Goal: Information Seeking & Learning: Learn about a topic

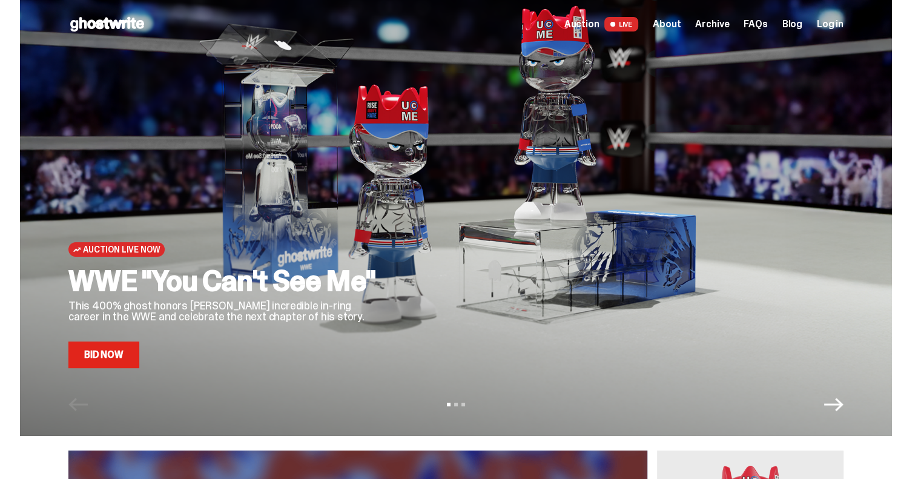
click at [266, 397] on div "View slide 1 View slide 2 View slide 3" at bounding box center [456, 404] width 872 height 19
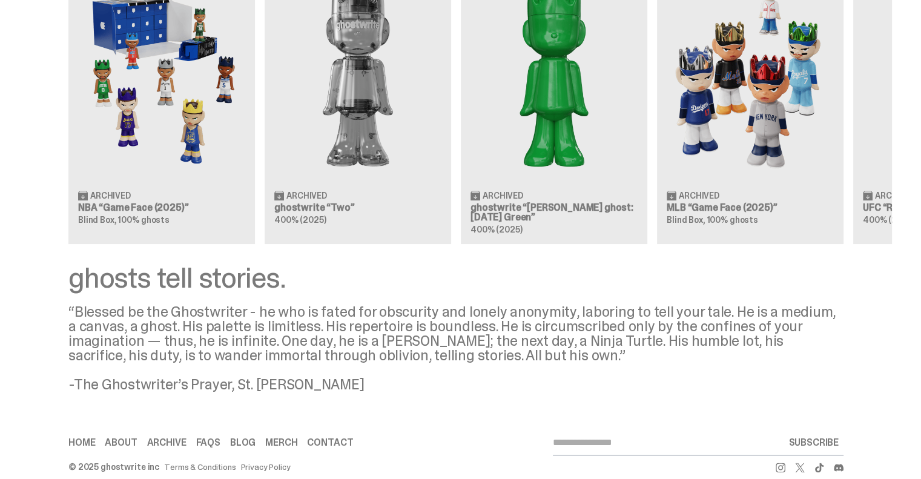
scroll to position [1439, 0]
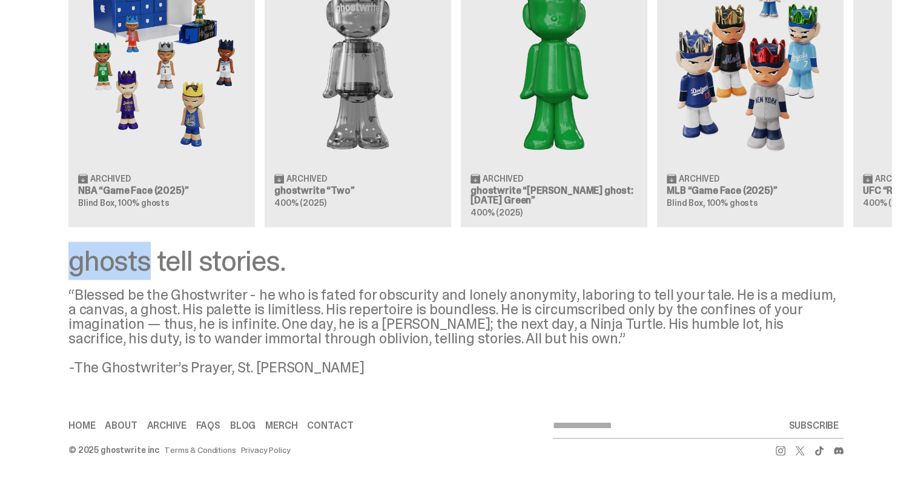
drag, startPoint x: 63, startPoint y: 258, endPoint x: 151, endPoint y: 263, distance: 88.6
click at [151, 263] on div "ghosts tell stories. “Blessed be the Ghostwriter - he who is fated for obscurit…" at bounding box center [456, 310] width 912 height 128
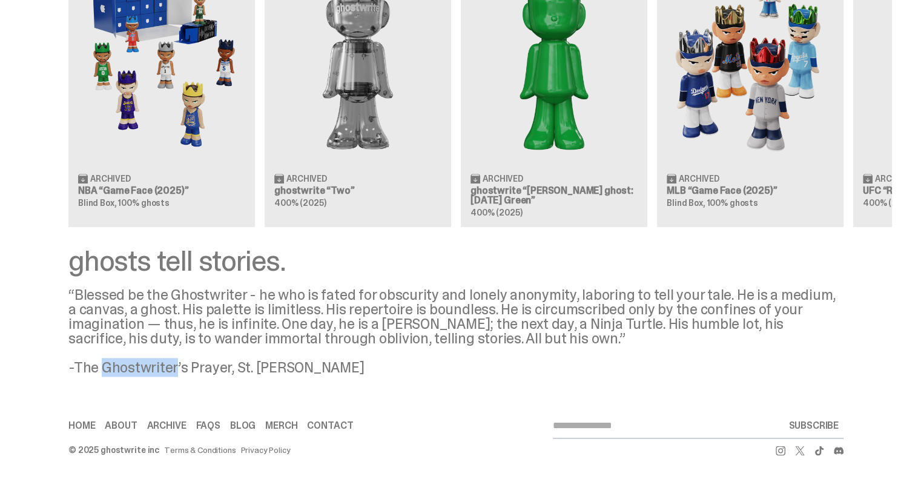
drag, startPoint x: 105, startPoint y: 365, endPoint x: 177, endPoint y: 371, distance: 72.3
click at [177, 371] on div "“Blessed be the Ghostwriter - he who is fated for obscurity and lonely anonymit…" at bounding box center [455, 331] width 775 height 87
copy div "Ghostwriter"
click at [120, 423] on link "About" at bounding box center [121, 426] width 32 height 10
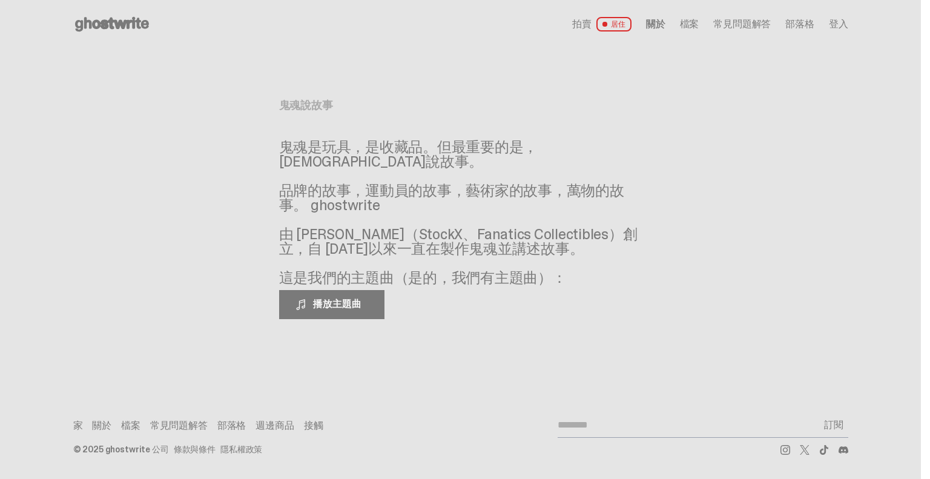
click at [96, 428] on font "關於" at bounding box center [101, 425] width 19 height 13
click at [76, 428] on font "家" at bounding box center [78, 425] width 10 height 13
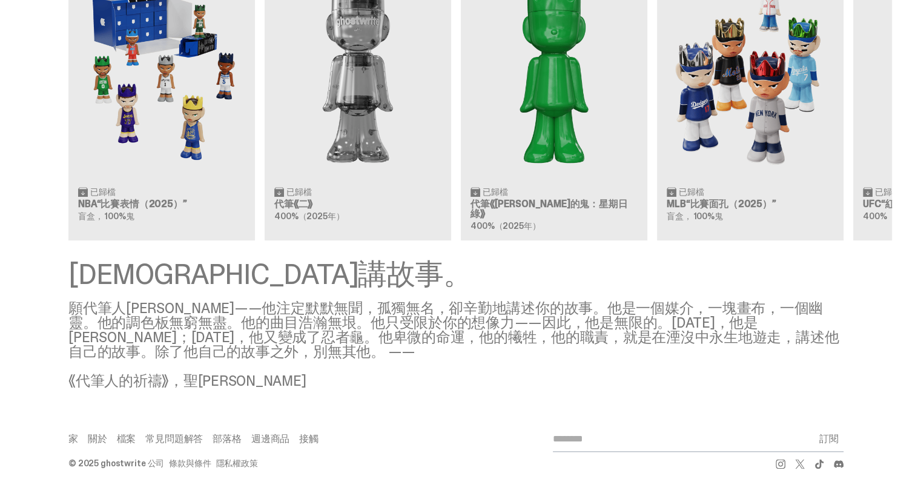
scroll to position [1429, 0]
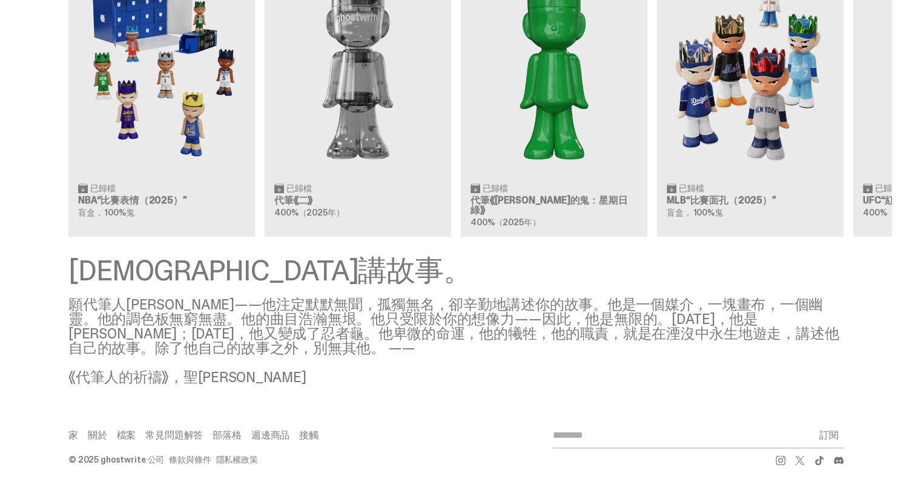
click at [126, 429] on font "檔案" at bounding box center [126, 435] width 19 height 13
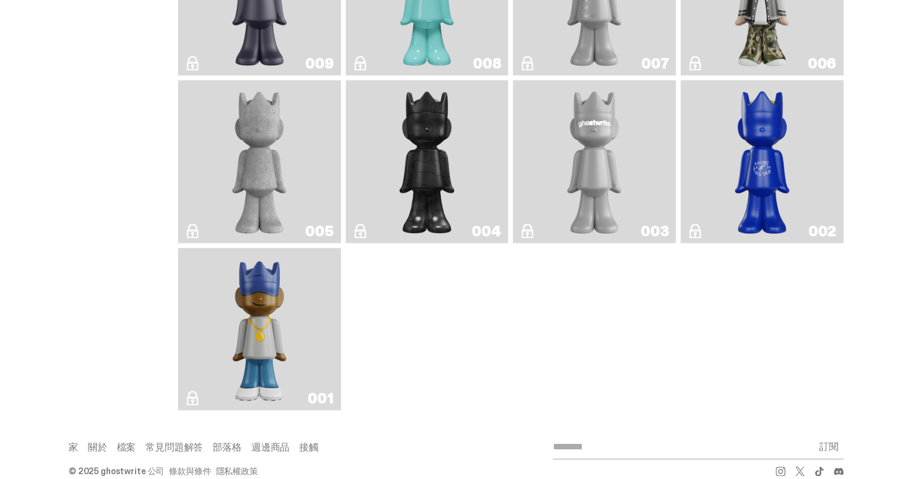
scroll to position [2416, 0]
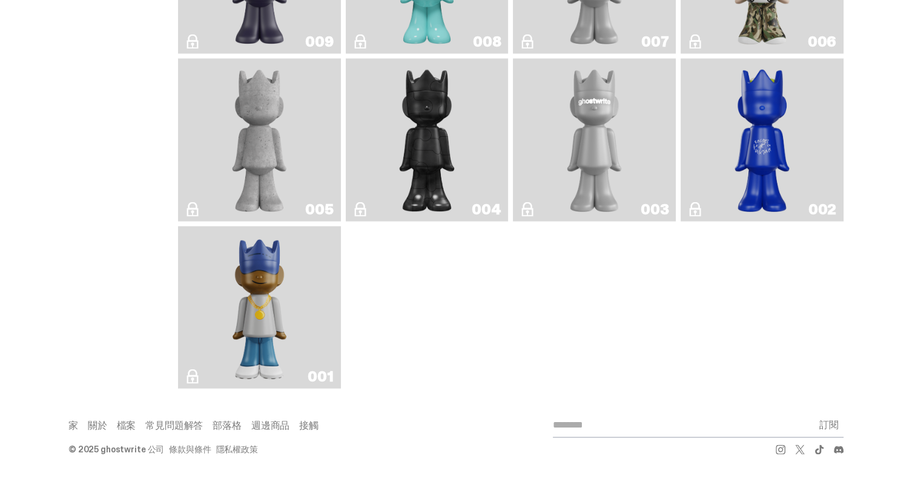
click at [156, 424] on font "常見問題解答" at bounding box center [174, 425] width 58 height 13
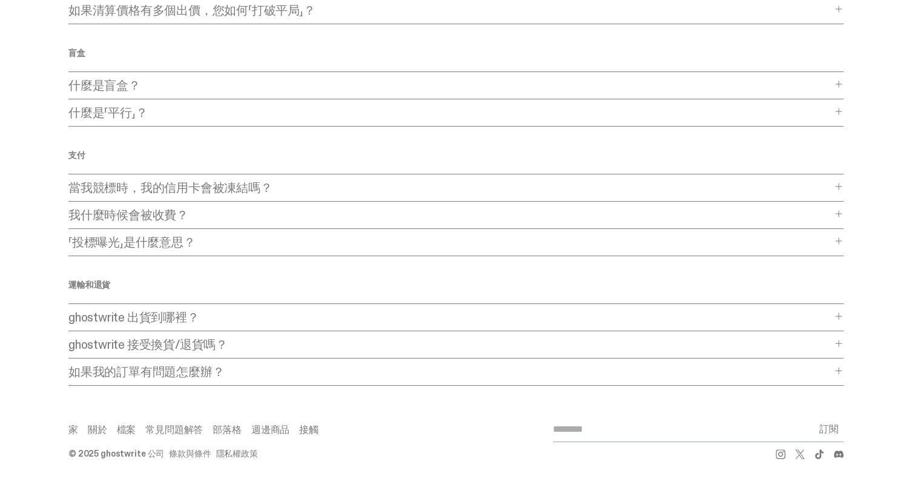
scroll to position [305, 0]
click at [285, 421] on font "週邊商品" at bounding box center [270, 427] width 38 height 13
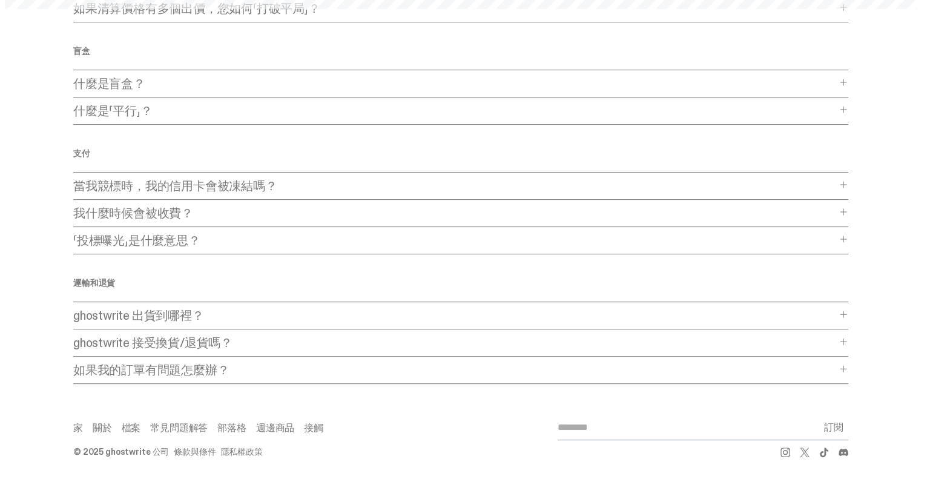
scroll to position [0, 0]
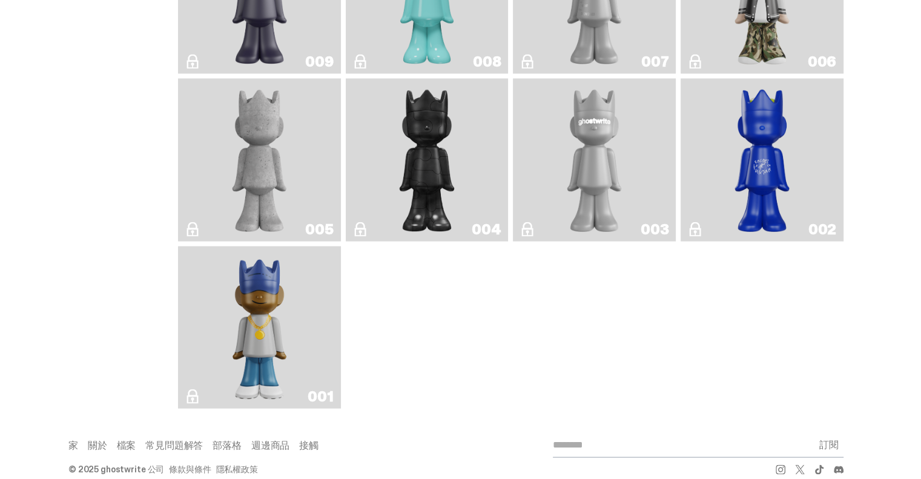
scroll to position [2416, 0]
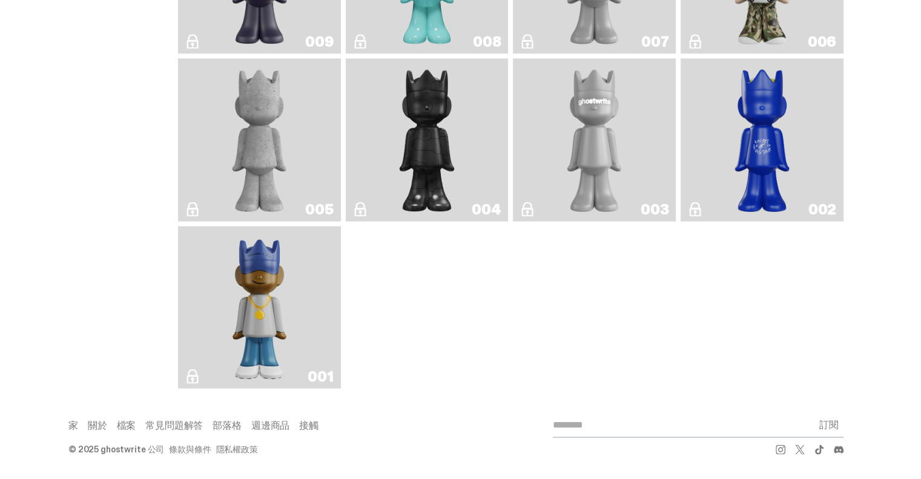
drag, startPoint x: 300, startPoint y: 420, endPoint x: 309, endPoint y: 420, distance: 9.7
click at [301, 420] on div "家 關於 檔案 常見問題解答 部落格 週邊商品 接觸 訂閱" at bounding box center [455, 425] width 775 height 25
click at [309, 420] on font "接觸" at bounding box center [308, 425] width 19 height 13
click at [84, 427] on div "家 關於 檔案 常見問題解答 部落格 週邊商品 接觸" at bounding box center [262, 426] width 388 height 10
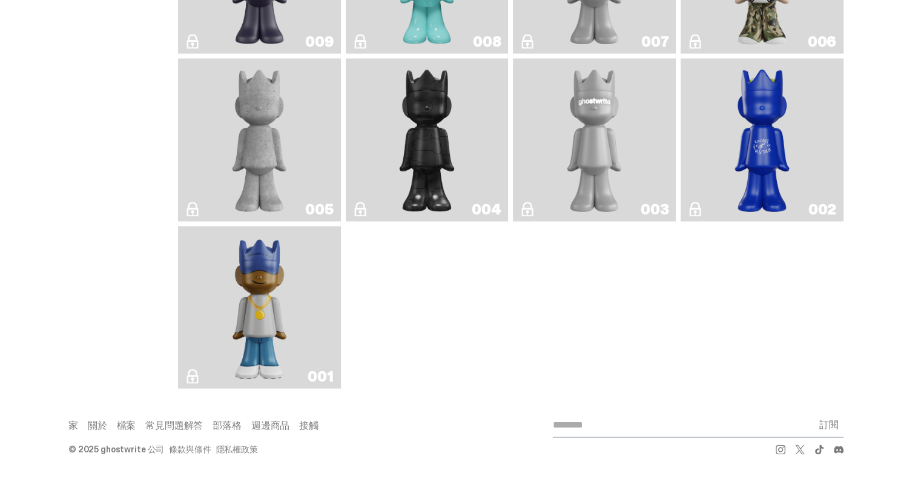
click at [83, 427] on div "家 關於 檔案 常見問題解答 部落格 週邊商品 接觸" at bounding box center [262, 426] width 388 height 10
click at [78, 426] on font "家" at bounding box center [73, 425] width 10 height 13
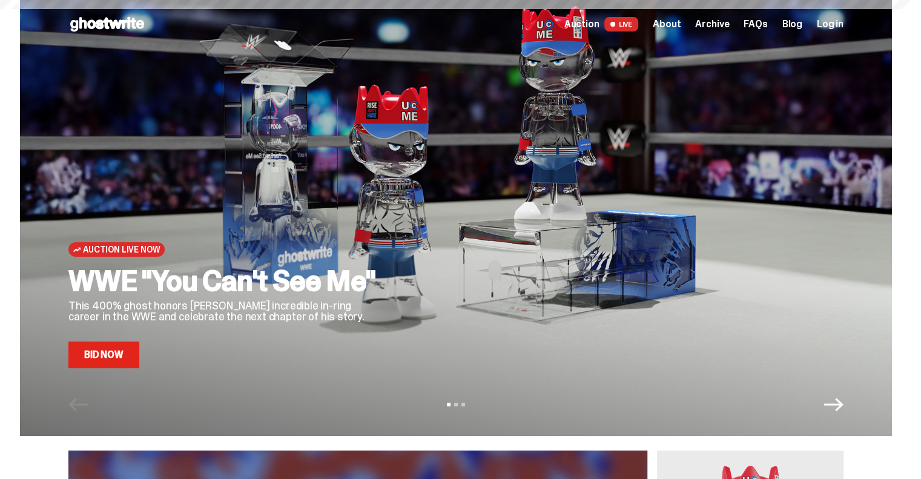
click at [98, 427] on div "Auction Live Now WWE "You Can't See Me" This 400% ghost honors John Cena's incr…" at bounding box center [456, 218] width 872 height 436
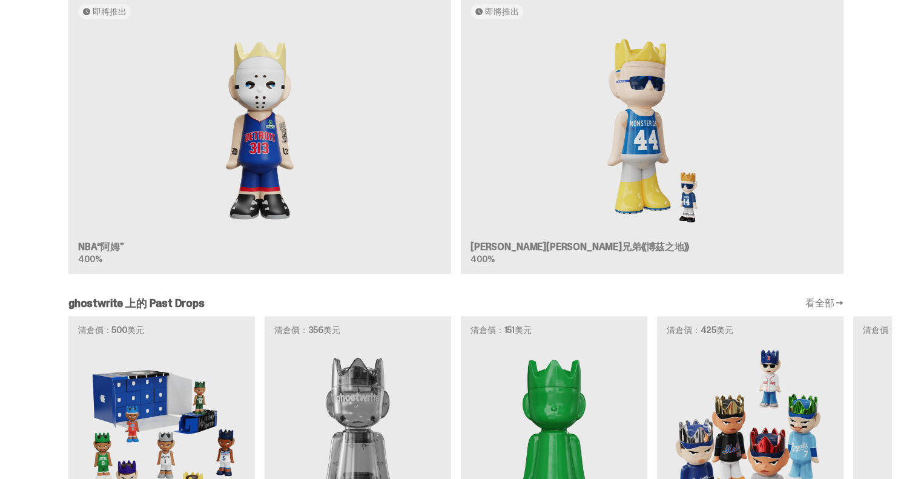
scroll to position [1005, 0]
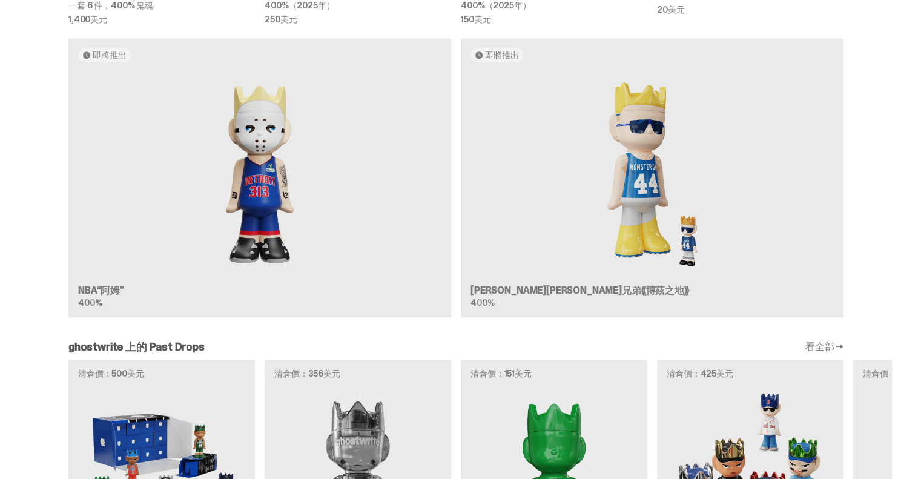
click at [263, 171] on div "即將推出 NBA“阿姆” 400% 即將推出 科斯塔科斯兄弟《博茲之地》 400%" at bounding box center [456, 182] width 872 height 289
click at [237, 263] on div "即將推出 NBA“阿姆” 400% 即將推出 科斯塔科斯兄弟《博茲之地》 400%" at bounding box center [456, 182] width 872 height 289
click at [242, 250] on div "即將推出 NBA“阿姆” 400% 即將推出 科斯塔科斯兄弟《博茲之地》 400%" at bounding box center [456, 182] width 872 height 289
click at [249, 230] on div "即將推出 NBA“阿姆” 400% 即將推出 科斯塔科斯兄弟《博茲之地》 400%" at bounding box center [456, 182] width 872 height 289
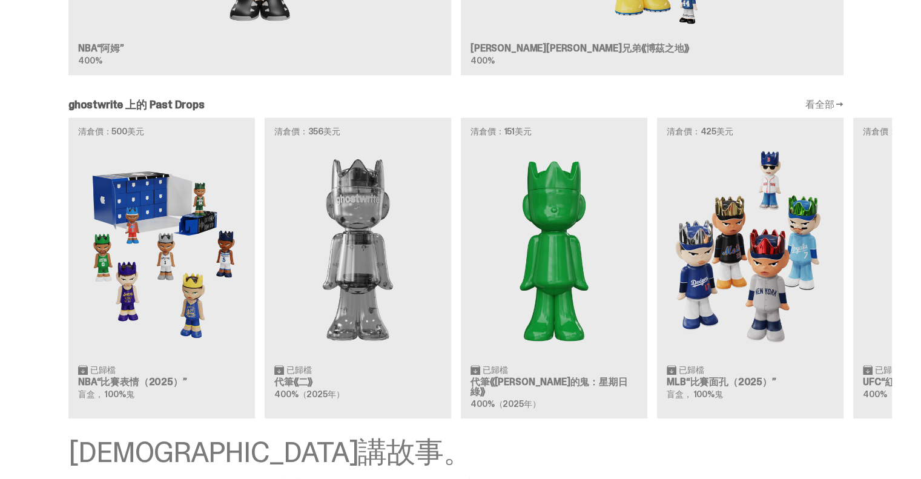
click at [733, 349] on div "清倉價：500美元 已歸檔 NBA“比賽表情（2025）” 盲盒， 100%鬼 清倉價：356美元 已歸檔 代筆《二》 400%（2025年） 清倉價：151…" at bounding box center [456, 267] width 872 height 300
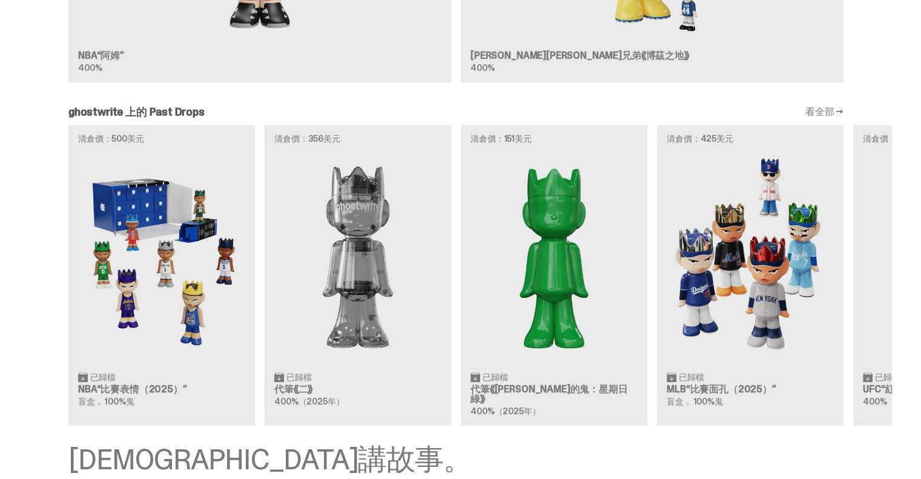
scroll to position [1308, 0]
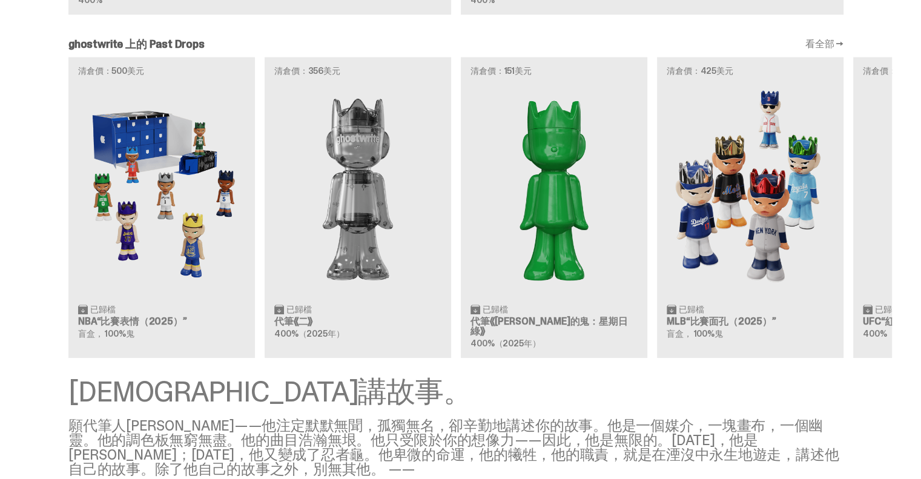
click at [174, 68] on div "清倉價：500美元 已歸檔 NBA“比賽表情（2025）” 盲盒， 100%鬼 清倉價：356美元 已歸檔 代筆《二》 400%（2025年） 清倉價：151…" at bounding box center [456, 207] width 872 height 300
click at [835, 44] on font "看全部 →" at bounding box center [824, 44] width 38 height 13
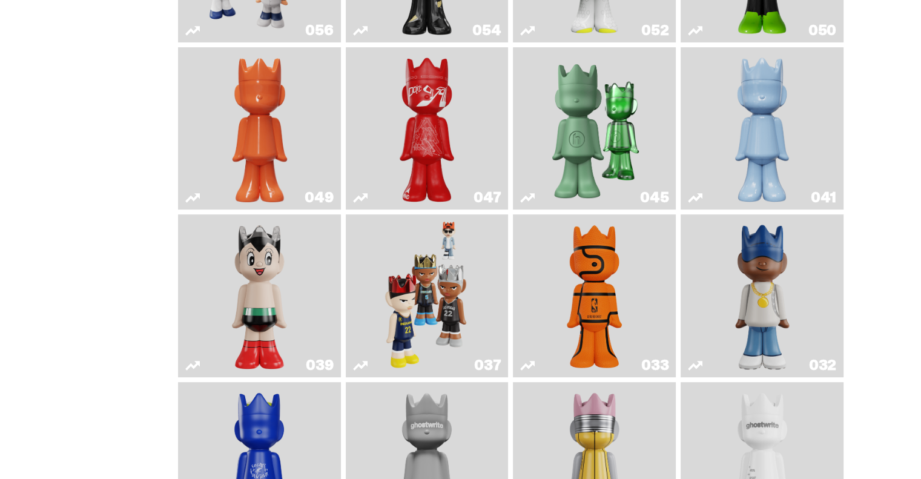
scroll to position [424, 0]
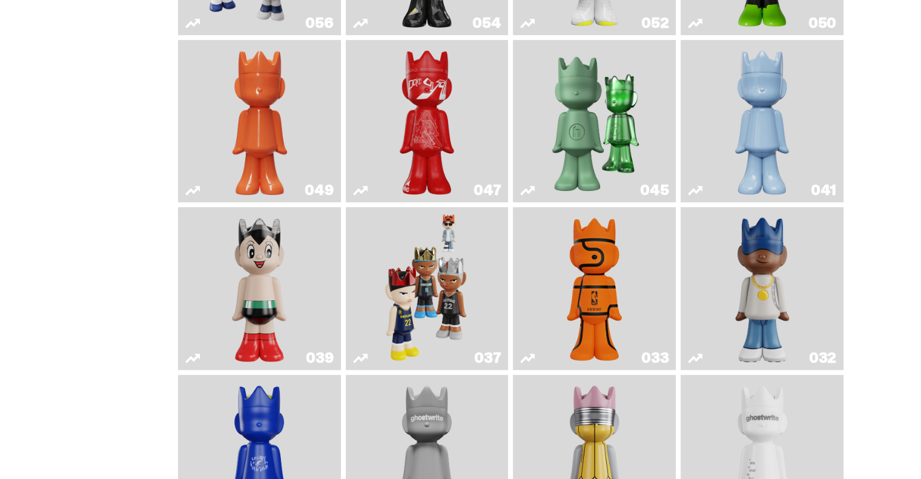
click at [429, 291] on img "遊戲臉（2024）" at bounding box center [427, 288] width 86 height 153
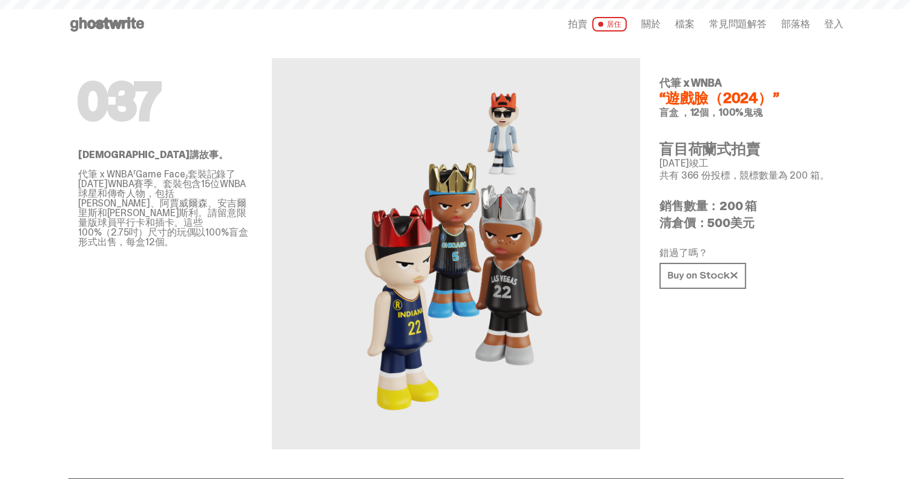
scroll to position [424, 0]
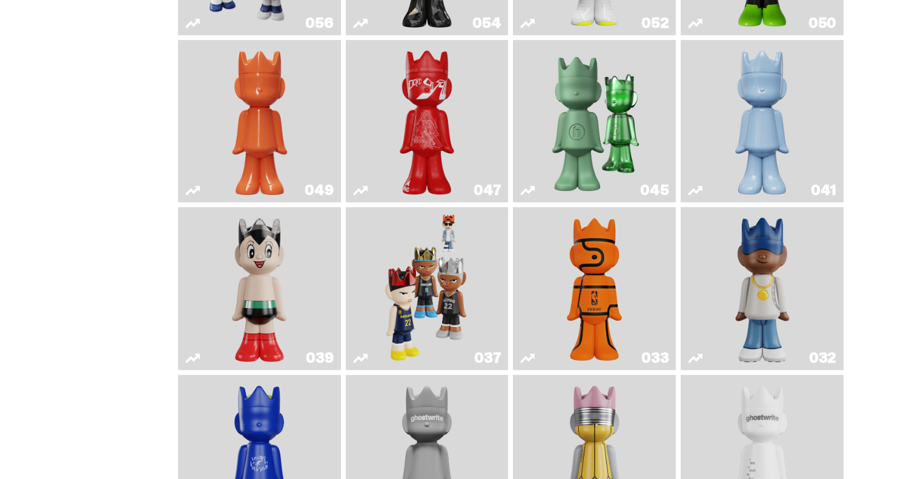
click at [553, 280] on link "033" at bounding box center [594, 288] width 148 height 153
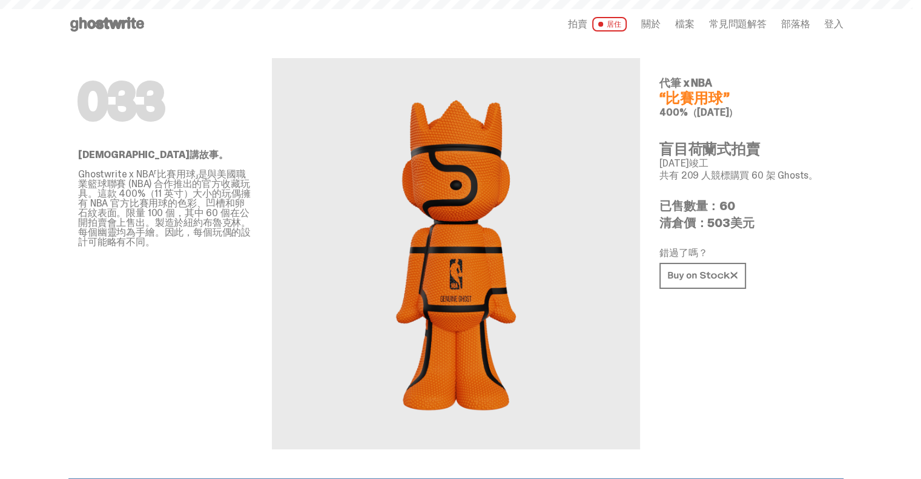
scroll to position [424, 0]
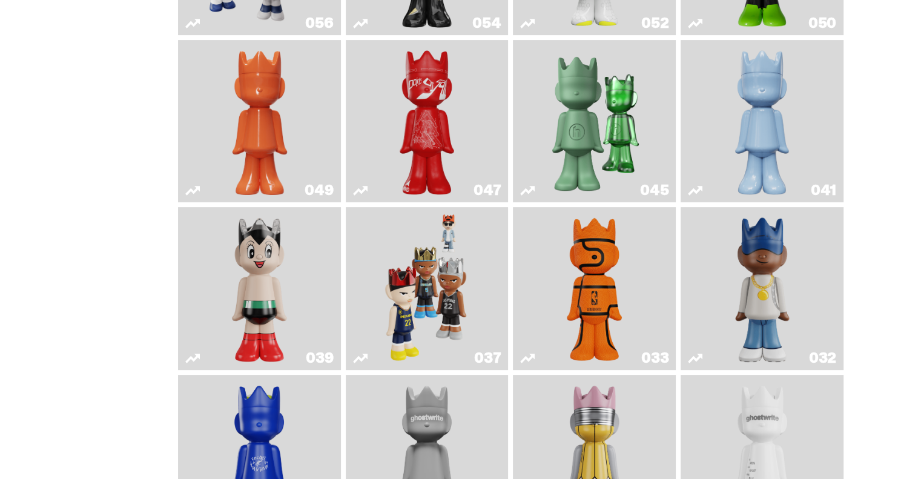
click at [613, 308] on img "比賽用球" at bounding box center [594, 288] width 66 height 153
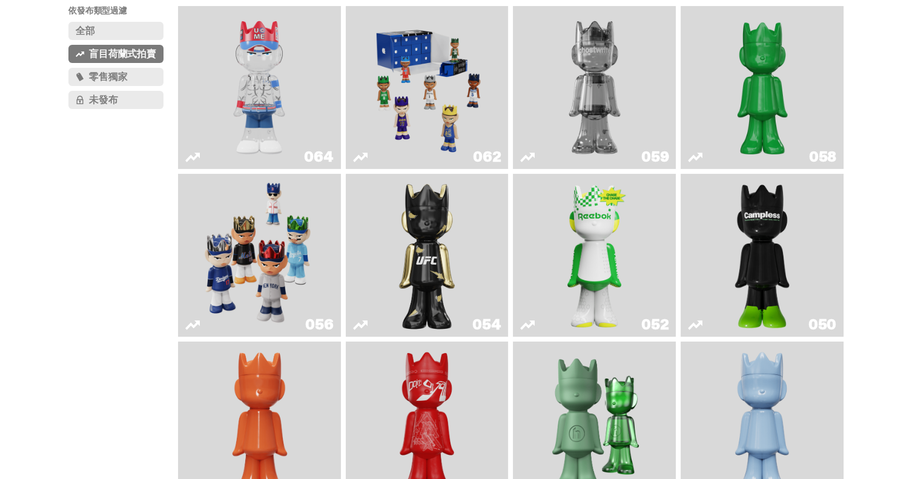
scroll to position [27, 0]
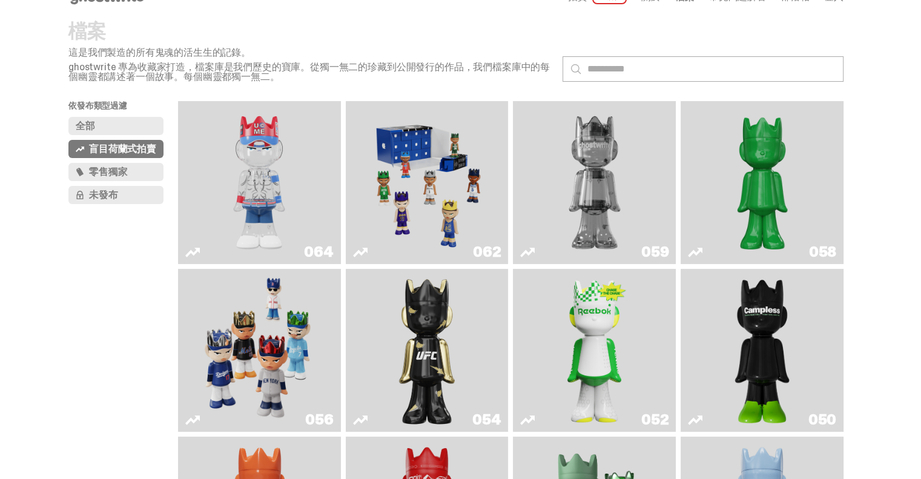
click at [107, 173] on font "零售獨家" at bounding box center [108, 171] width 38 height 13
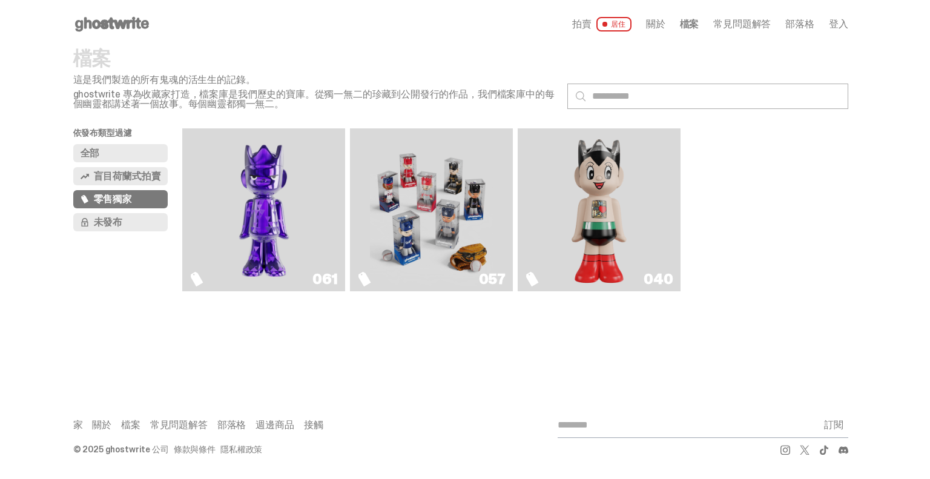
click at [276, 217] on img "Fantasy" at bounding box center [264, 209] width 122 height 153
click at [432, 202] on img "遊戲臉（2025）" at bounding box center [431, 209] width 122 height 153
click at [125, 152] on button "全部" at bounding box center [120, 153] width 95 height 18
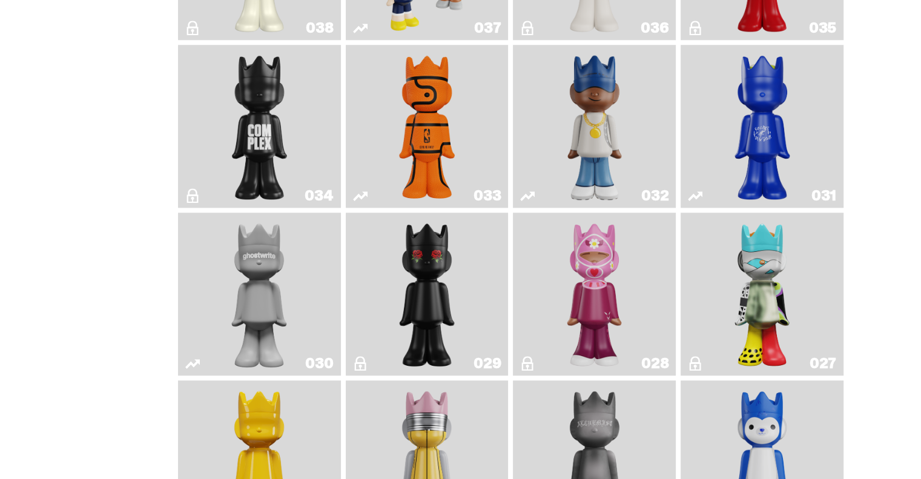
scroll to position [1272, 0]
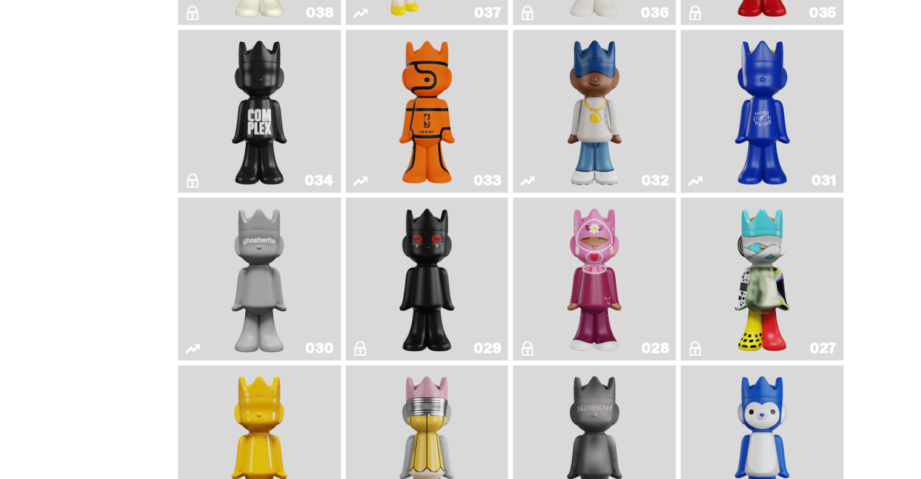
click at [412, 285] on img "蘭登" at bounding box center [427, 278] width 66 height 153
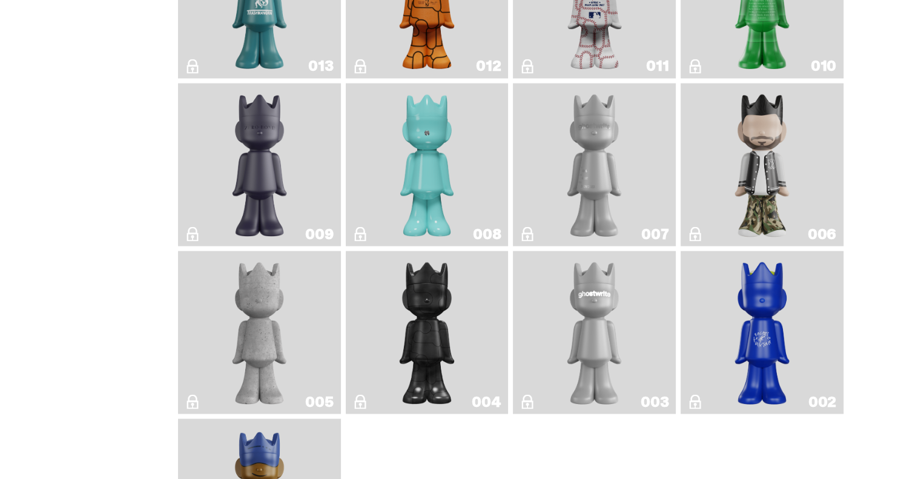
scroll to position [2240, 0]
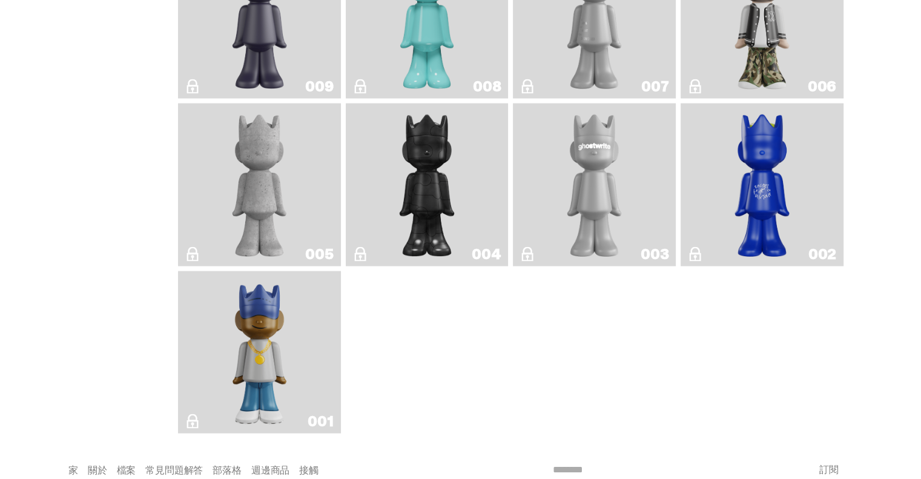
scroll to position [2416, 0]
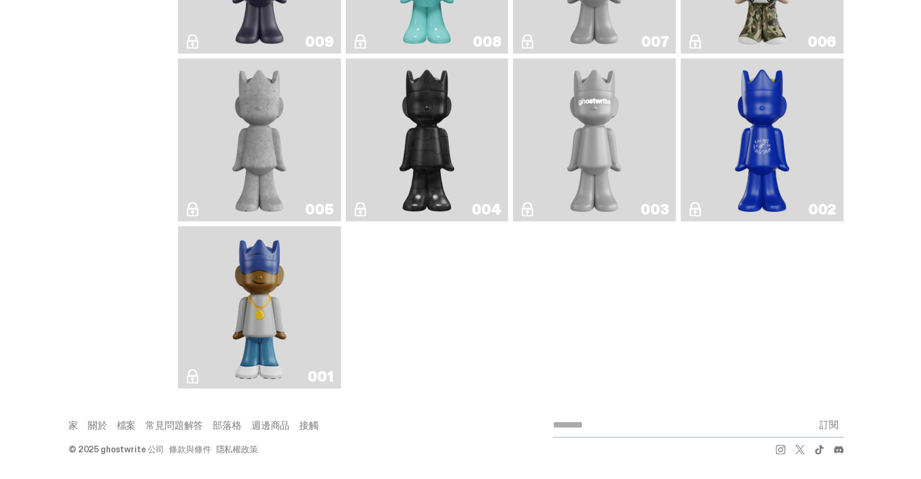
click at [257, 351] on img "東區高爾夫" at bounding box center [259, 307] width 65 height 153
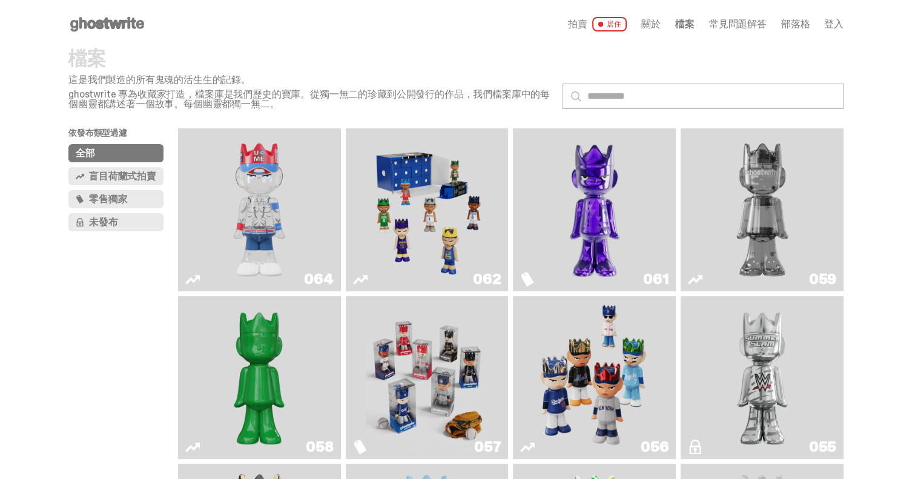
click at [114, 220] on font "未發布" at bounding box center [103, 222] width 29 height 13
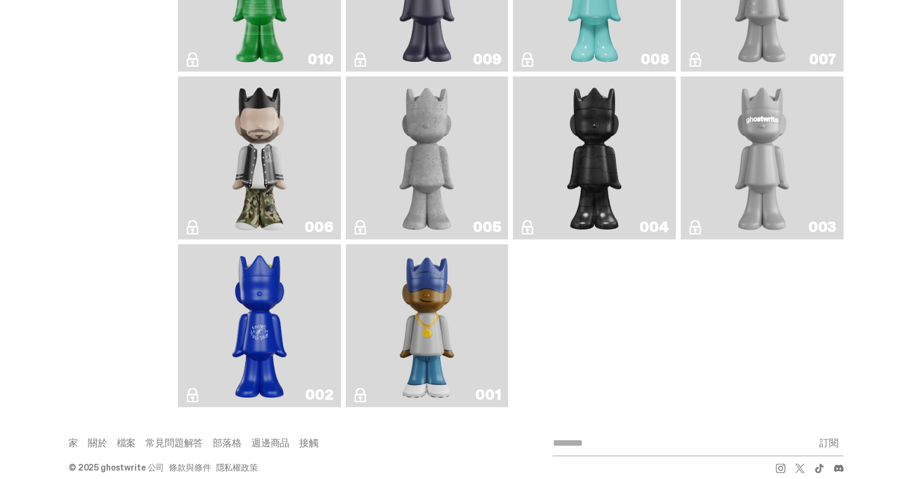
scroll to position [1410, 0]
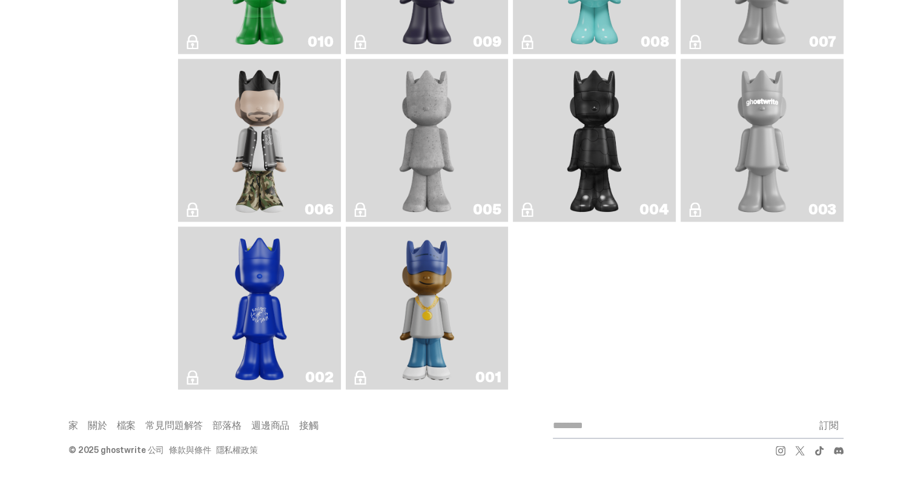
click at [276, 426] on font "週邊商品" at bounding box center [270, 425] width 38 height 13
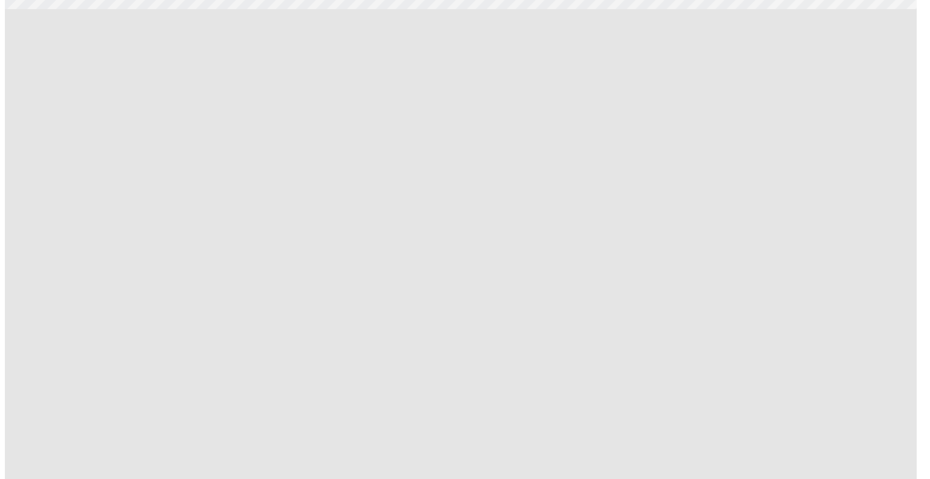
scroll to position [0, 0]
